Goal: Check status: Check status

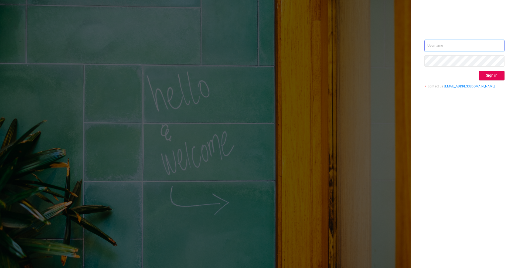
click at [389, 42] on input "text" at bounding box center [465, 45] width 80 height 11
type input "[EMAIL_ADDRESS]"
click at [389, 76] on button "Sign in" at bounding box center [492, 76] width 26 height 10
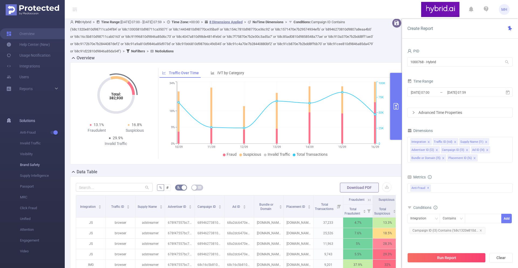
scroll to position [2, 0]
click at [389, 93] on input "[DATE] 07:59" at bounding box center [469, 92] width 44 height 7
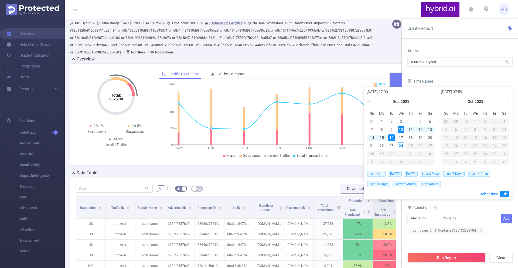
click at [389, 127] on div "10" at bounding box center [401, 129] width 6 height 6
click at [389, 144] on div "24" at bounding box center [401, 146] width 6 height 6
type input "[DATE] 07:59"
click at [389, 194] on link "Ok" at bounding box center [505, 194] width 9 height 6
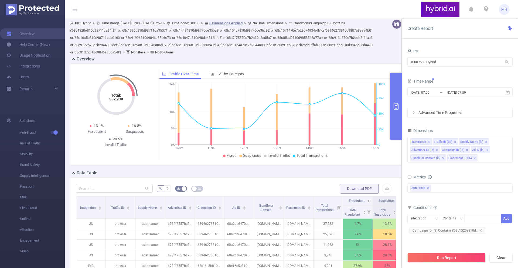
click at [389, 219] on div "Run Report Clear" at bounding box center [460, 258] width 116 height 21
click at [389, 219] on button "Run Report" at bounding box center [447, 258] width 78 height 10
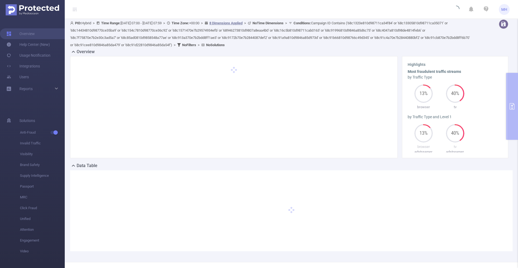
scroll to position [19, 0]
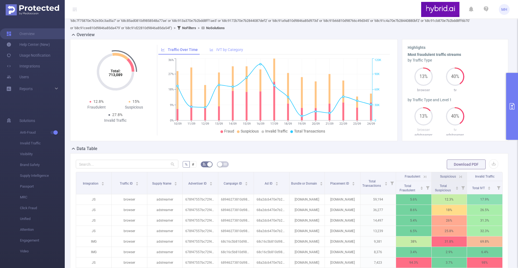
click at [230, 51] on span "IVT by Category" at bounding box center [230, 50] width 27 height 4
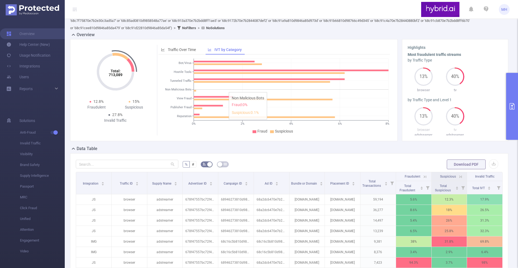
click at [226, 94] on icon "0% 2% 4% 6% 8% Bot/Virus Hostile Tools Tunneled Traffic Non Malicious Bots View…" at bounding box center [274, 96] width 232 height 78
